Goal: Information Seeking & Learning: Compare options

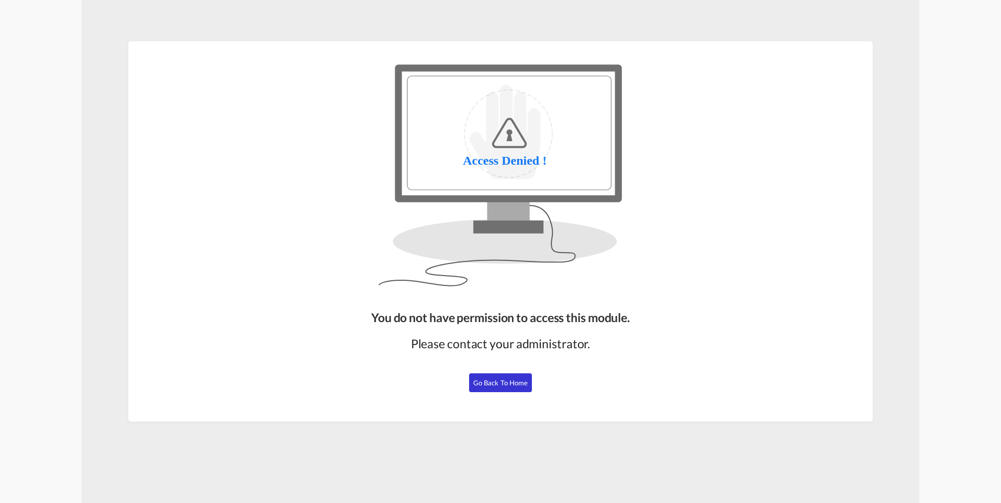
click at [480, 377] on button "Go Back to Home" at bounding box center [500, 383] width 63 height 19
